Goal: Navigation & Orientation: Find specific page/section

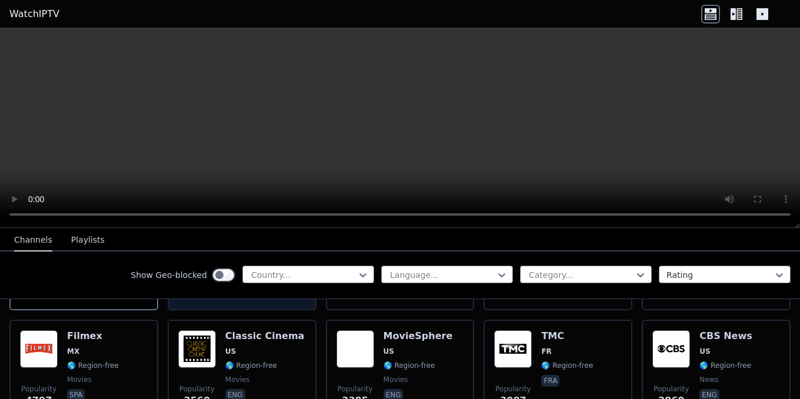
scroll to position [294, 0]
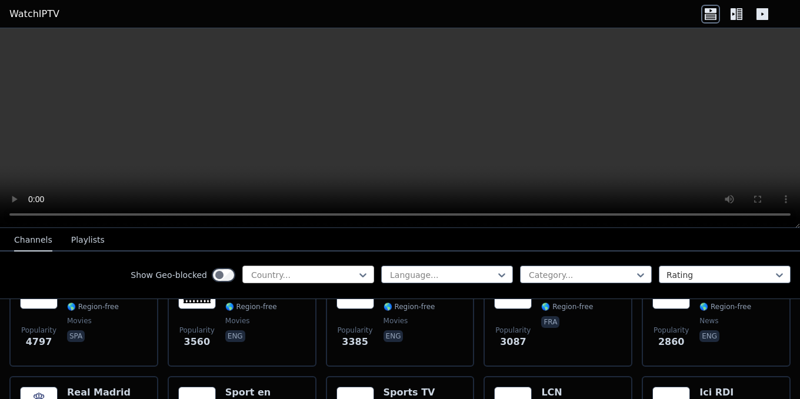
click at [343, 276] on div at bounding box center [303, 275] width 107 height 12
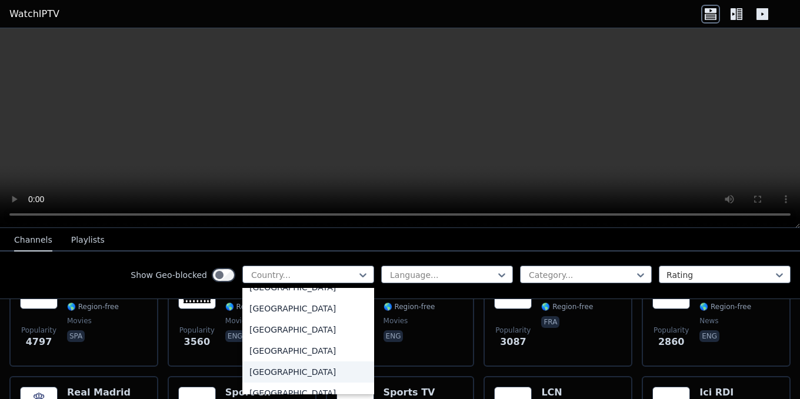
scroll to position [4094, 0]
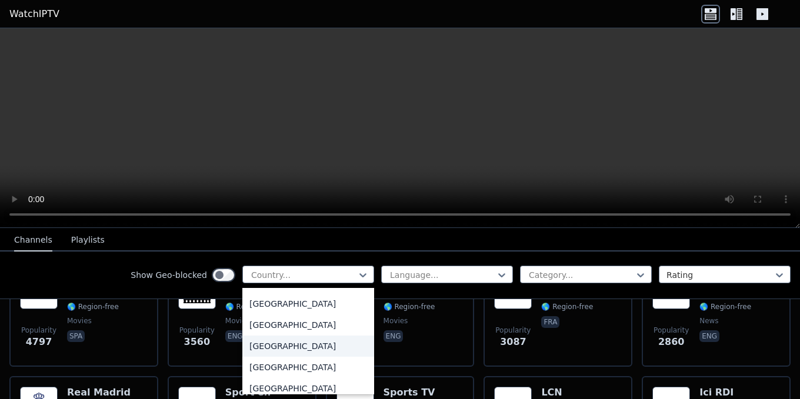
click at [269, 346] on div "[GEOGRAPHIC_DATA]" at bounding box center [308, 346] width 132 height 21
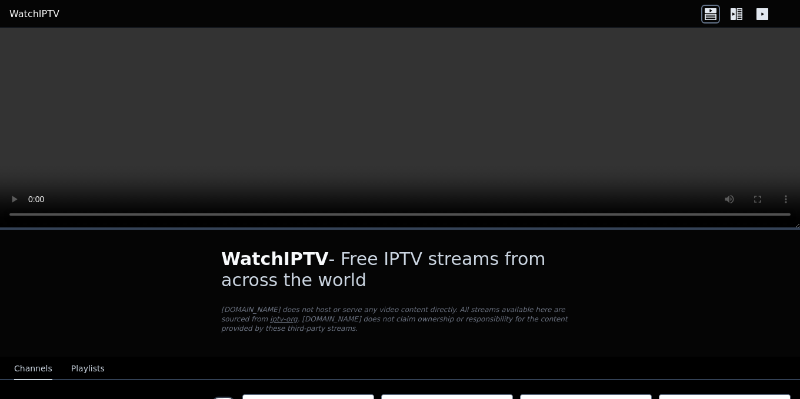
click at [740, 13] on icon at bounding box center [736, 14] width 19 height 19
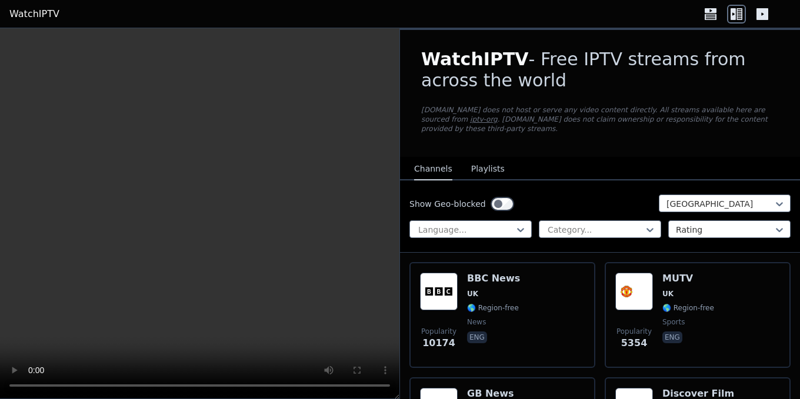
click at [506, 195] on div "Show Geo-blocked [GEOGRAPHIC_DATA]" at bounding box center [599, 204] width 381 height 19
click at [714, 198] on div at bounding box center [719, 204] width 107 height 12
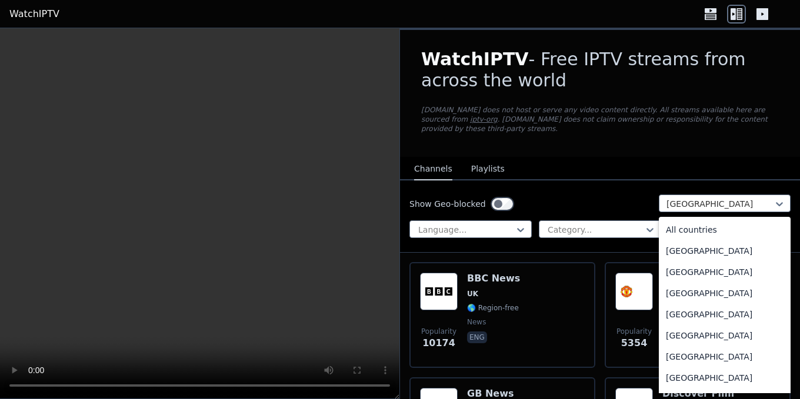
scroll to position [3994, 0]
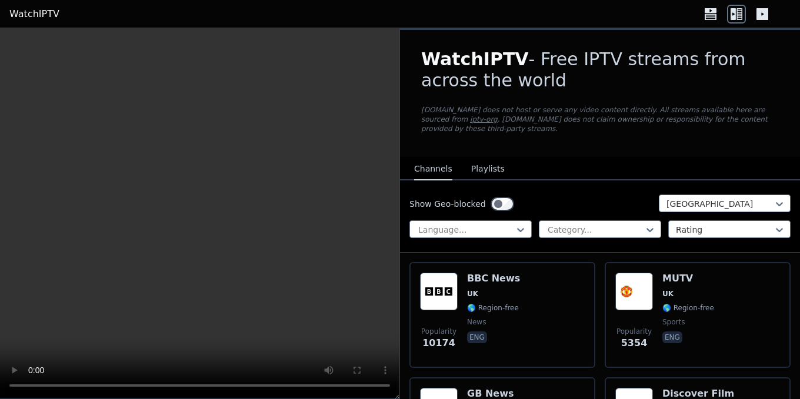
click at [576, 164] on nav "Channels Playlists" at bounding box center [600, 169] width 400 height 24
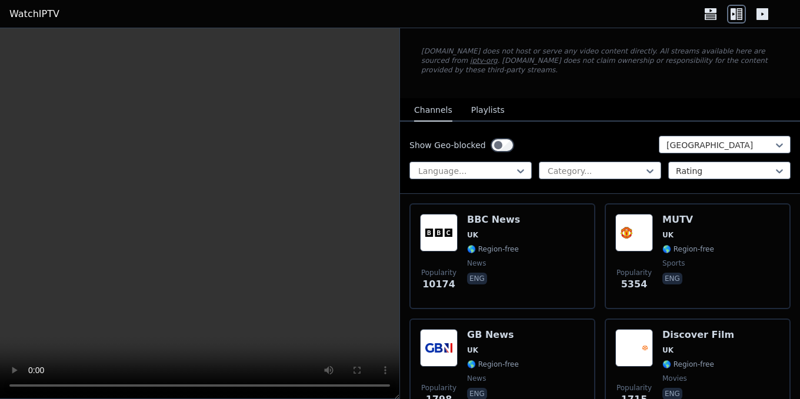
click at [711, 12] on icon at bounding box center [710, 10] width 12 height 5
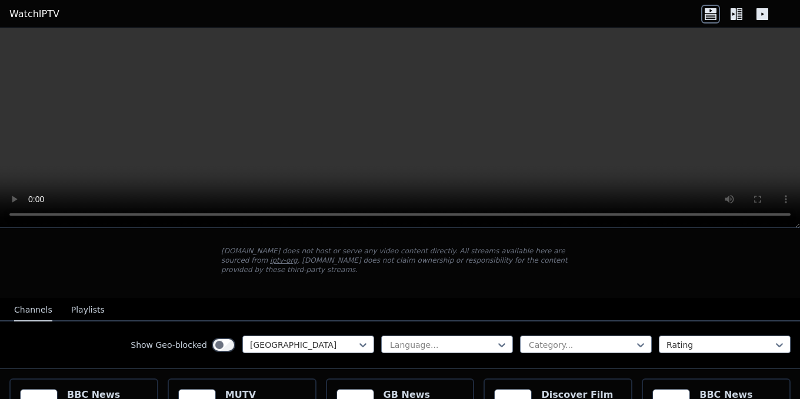
click at [758, 13] on icon at bounding box center [762, 14] width 12 height 12
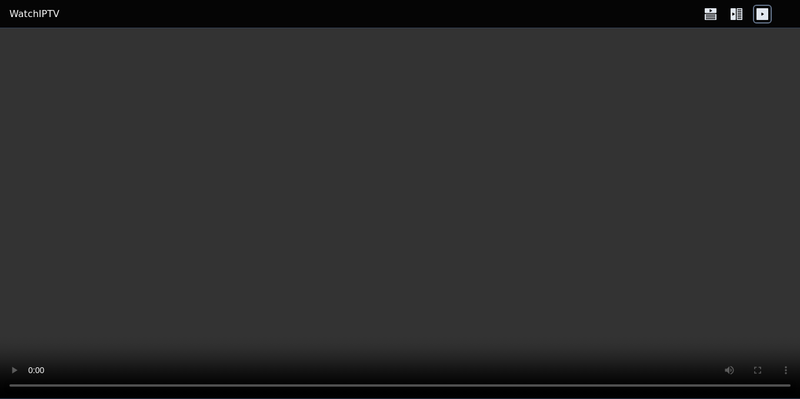
click at [711, 14] on icon at bounding box center [710, 14] width 19 height 19
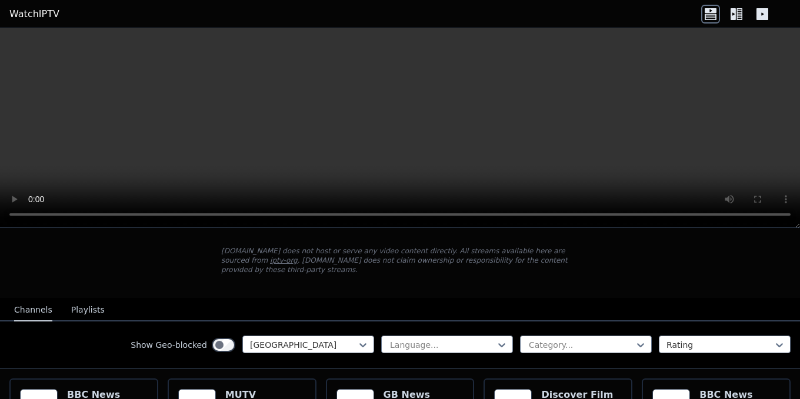
click at [732, 11] on icon at bounding box center [732, 14] width 5 height 12
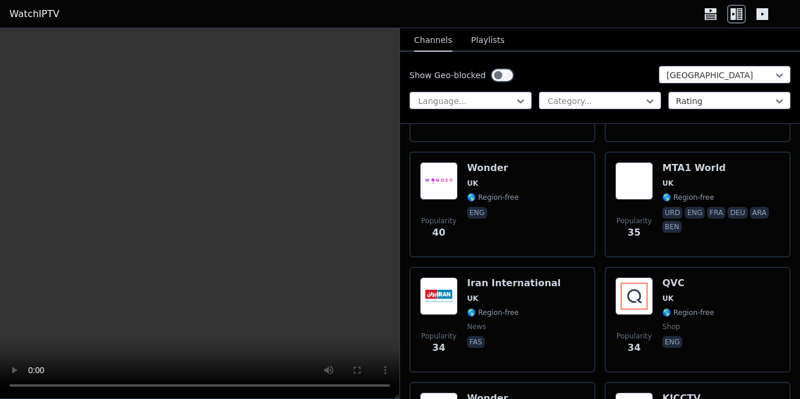
scroll to position [2881, 0]
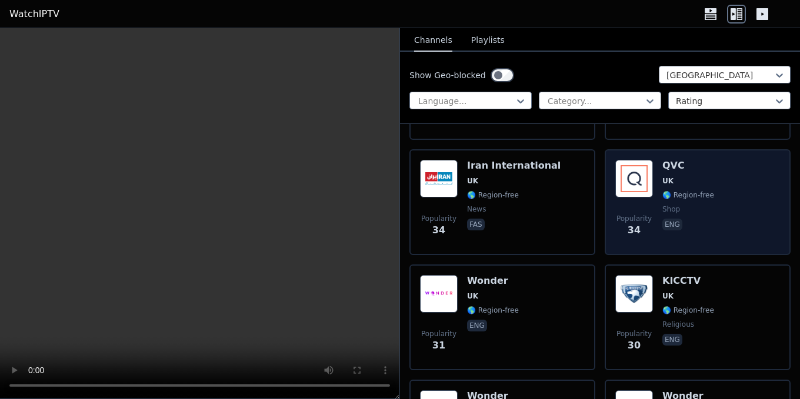
click at [620, 214] on span "Popularity" at bounding box center [633, 218] width 35 height 9
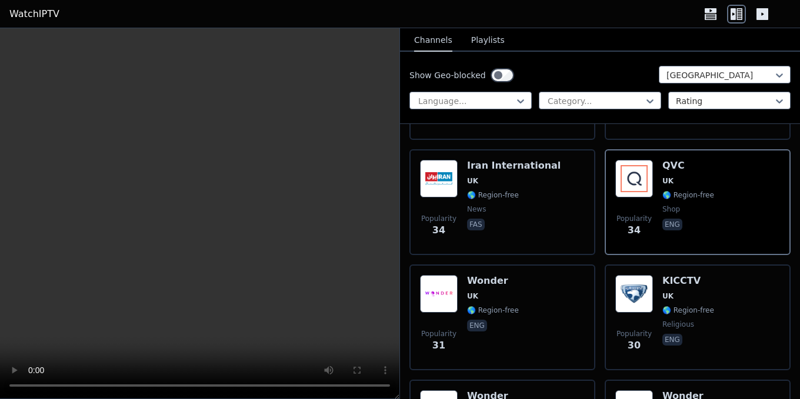
click at [50, 12] on link "WatchIPTV" at bounding box center [34, 14] width 50 height 14
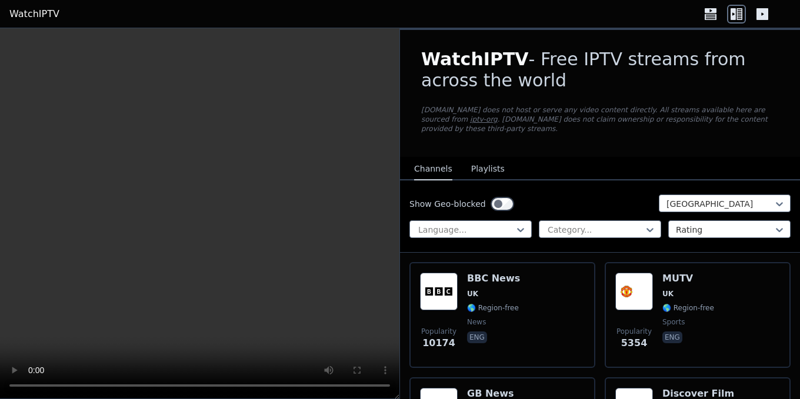
click at [497, 115] on link "iptv-org" at bounding box center [484, 119] width 28 height 8
